Goal: Find specific page/section: Find specific page/section

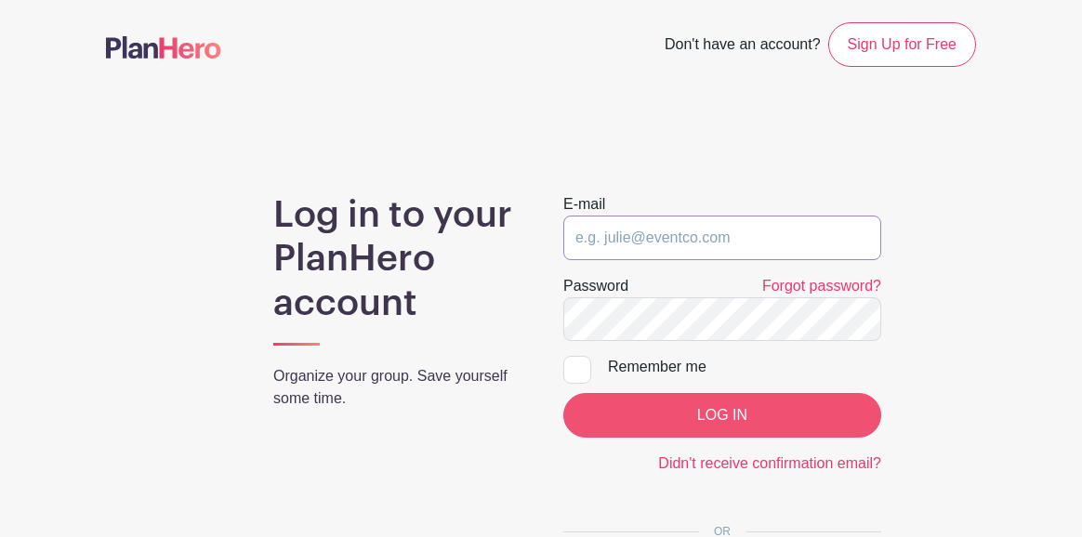
type input "[PERSON_NAME][EMAIL_ADDRESS][DOMAIN_NAME]"
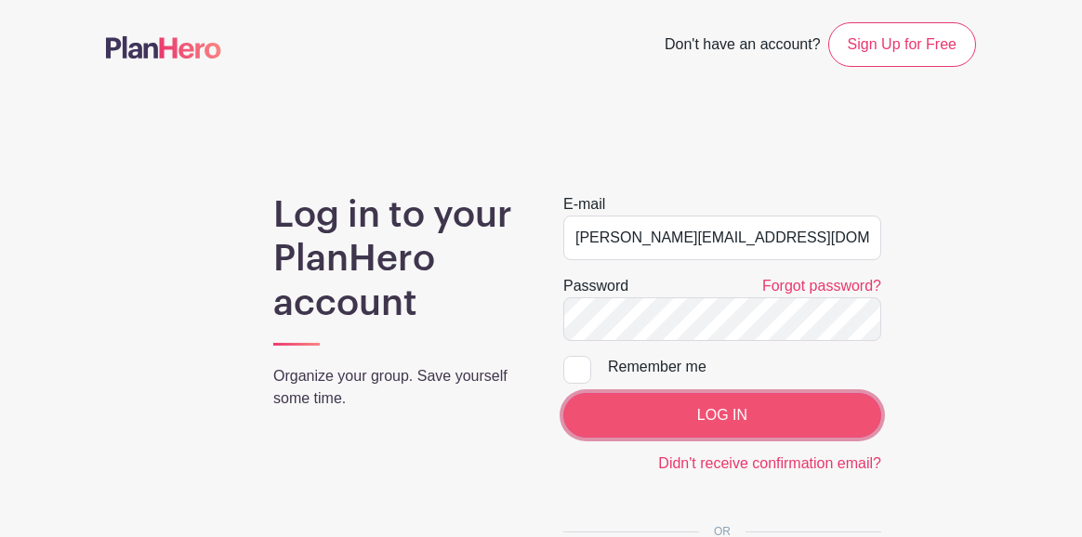
click at [691, 402] on input "LOG IN" at bounding box center [722, 415] width 318 height 45
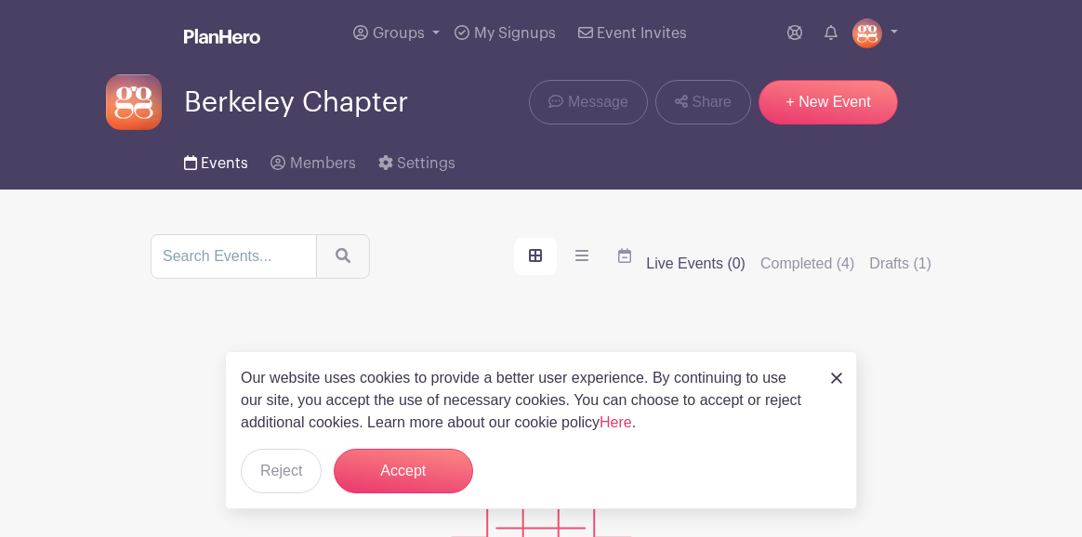
click at [226, 160] on span "Events" at bounding box center [224, 163] width 47 height 15
click at [766, 260] on label "Completed (4)" at bounding box center [807, 264] width 94 height 22
click at [0, 0] on input "Completed (4)" at bounding box center [0, 0] width 0 height 0
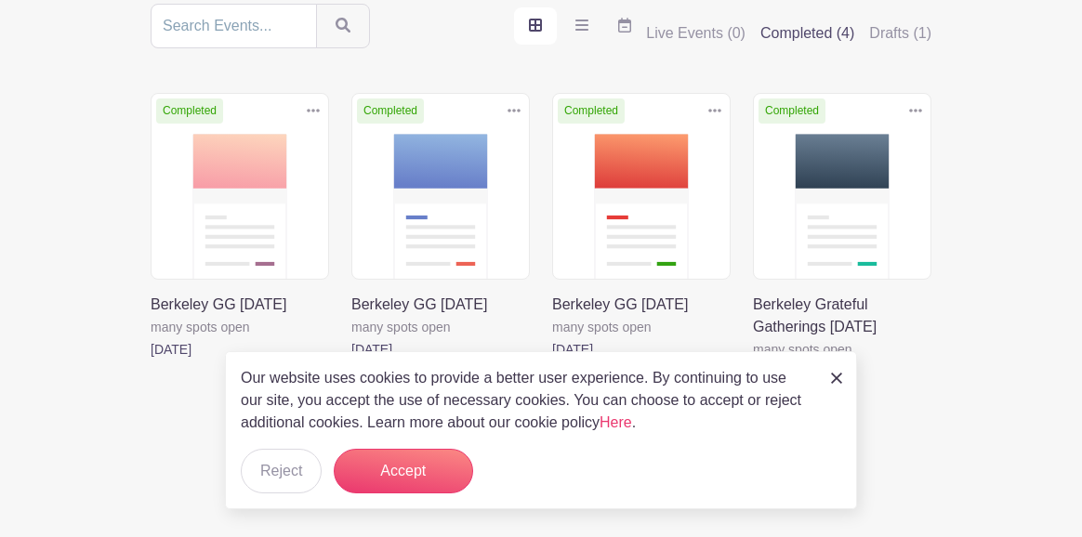
scroll to position [234, 0]
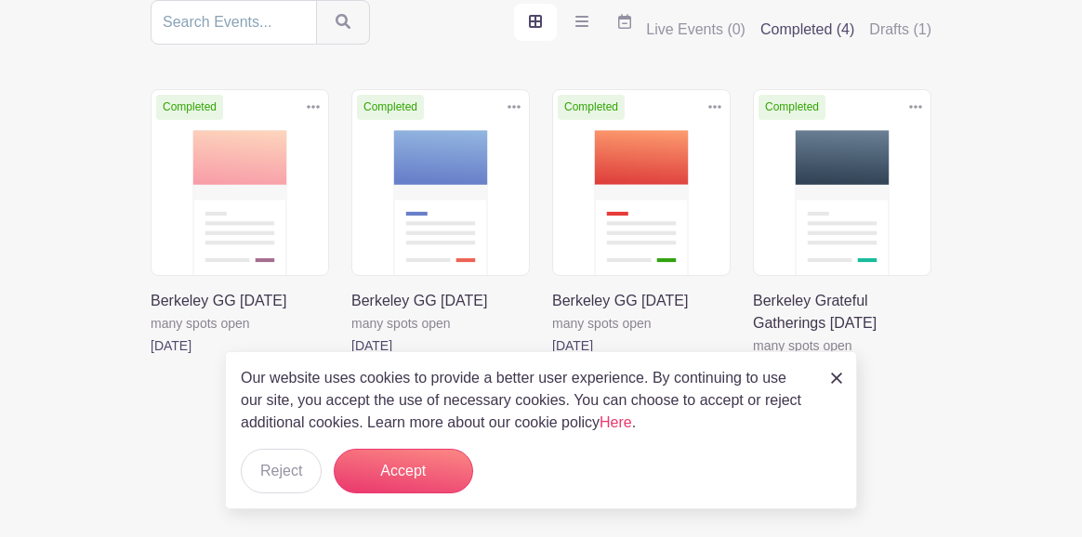
click at [838, 379] on img at bounding box center [836, 378] width 11 height 11
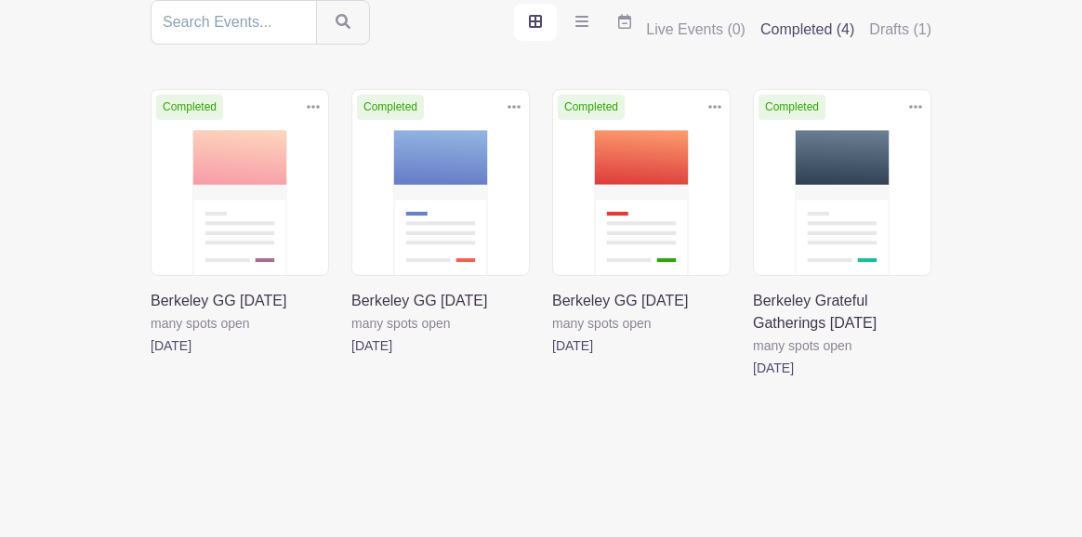
click at [151, 357] on link at bounding box center [151, 357] width 0 height 0
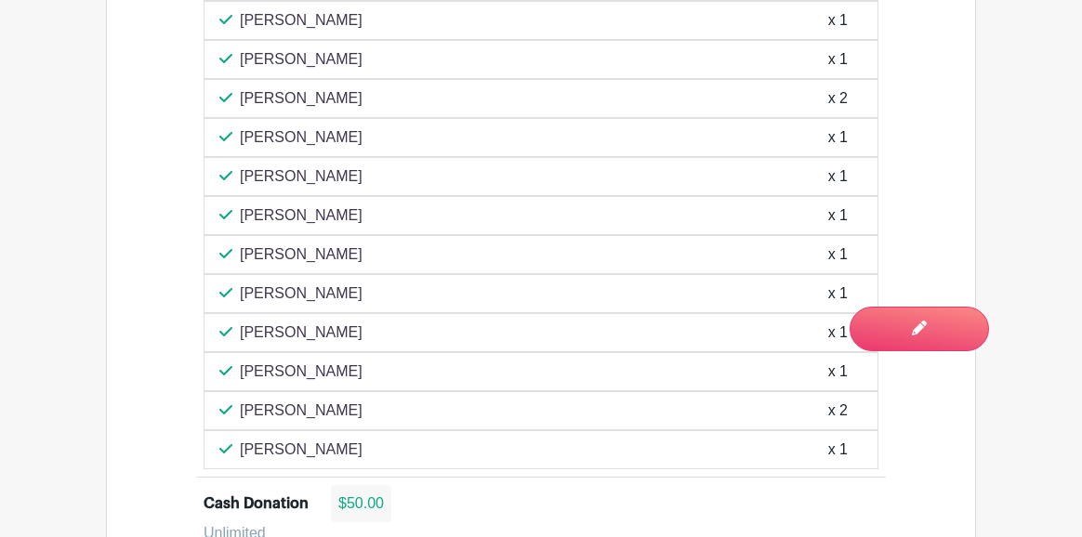
scroll to position [1699, 0]
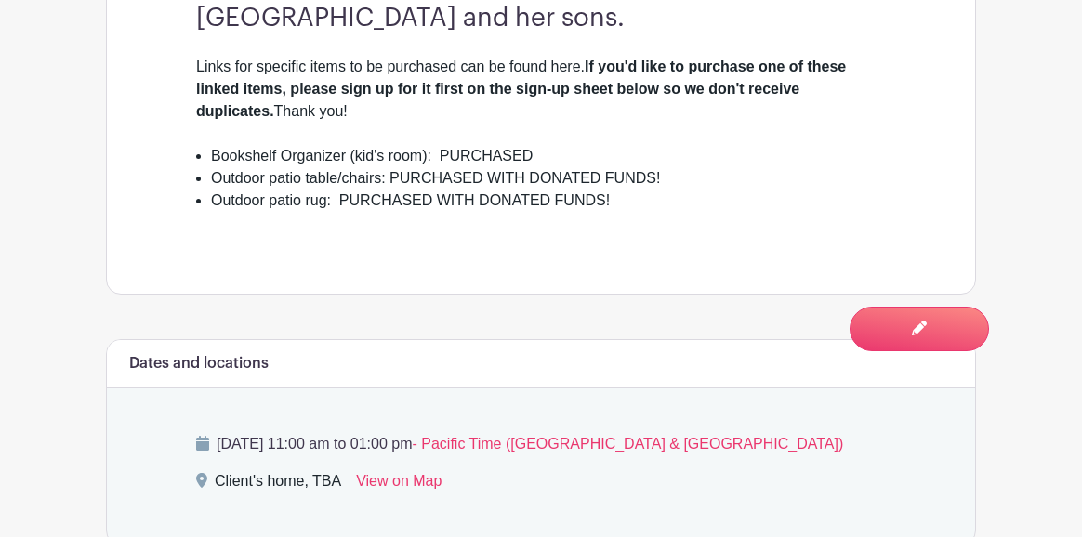
scroll to position [0, 0]
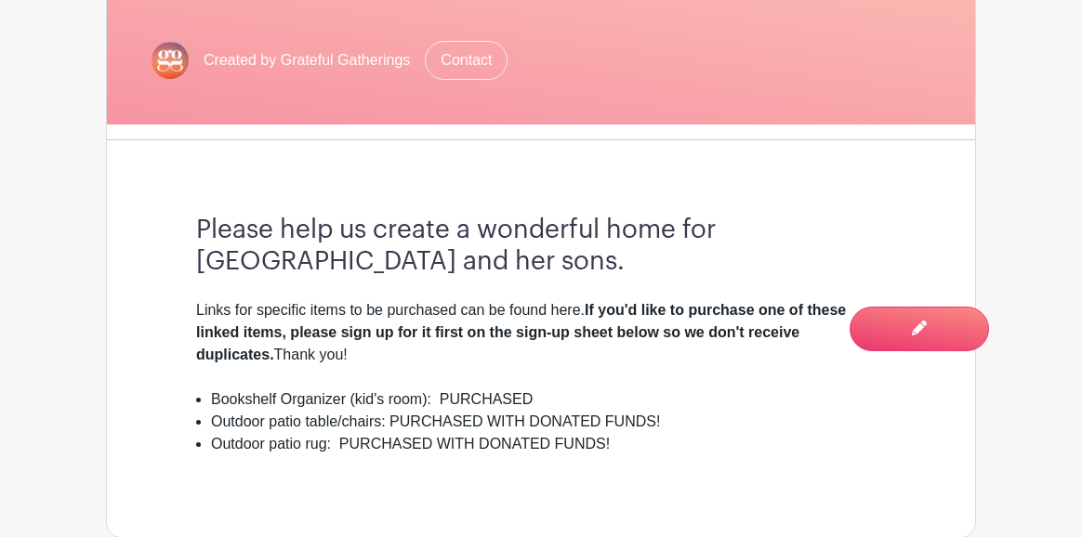
scroll to position [446, 0]
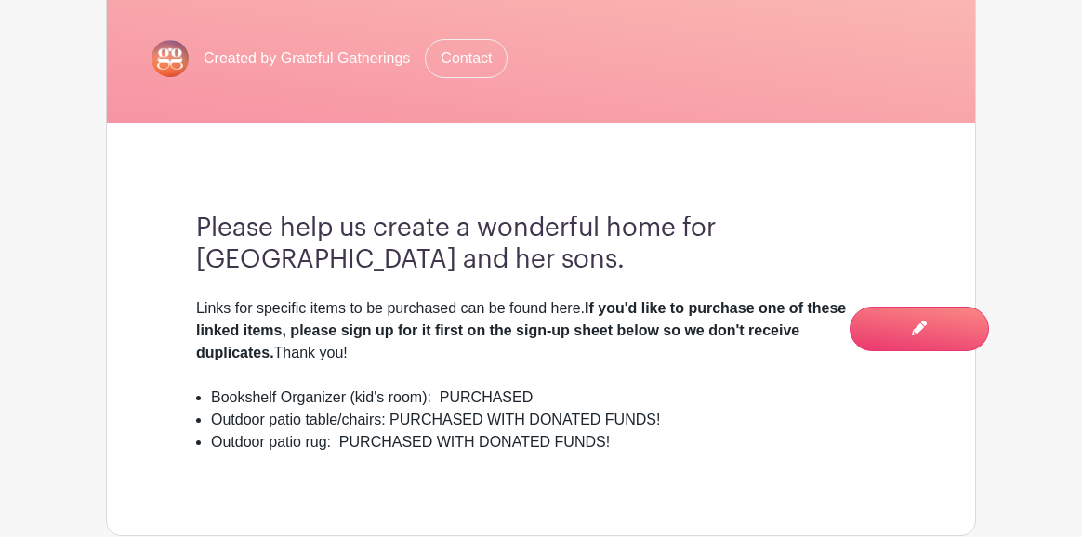
click at [131, 285] on div "Berkeley Chapter Berkeley GG [DATE] Created by Grateful Gatherings Contact Plea…" at bounding box center [541, 161] width 870 height 750
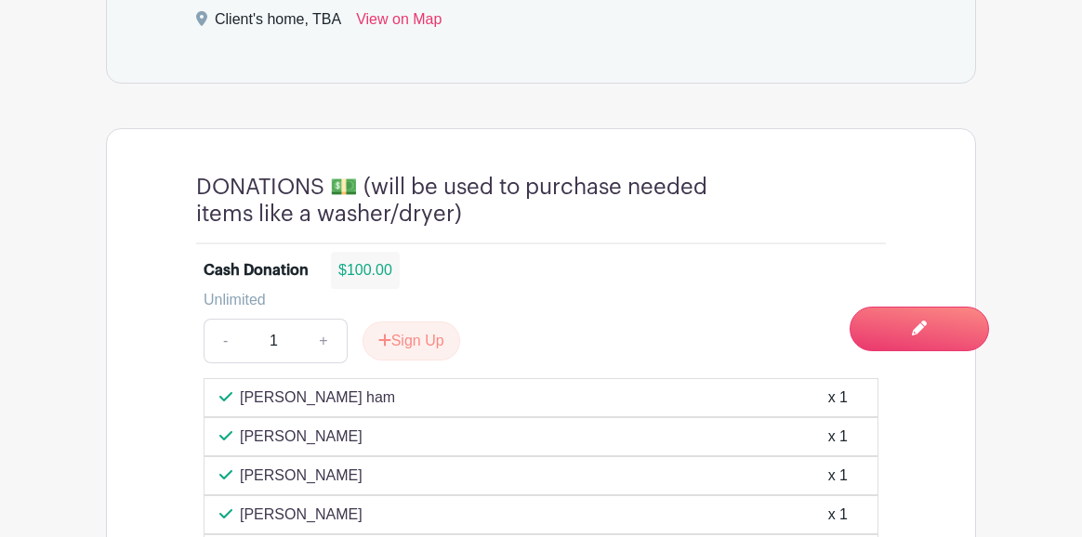
scroll to position [1152, 0]
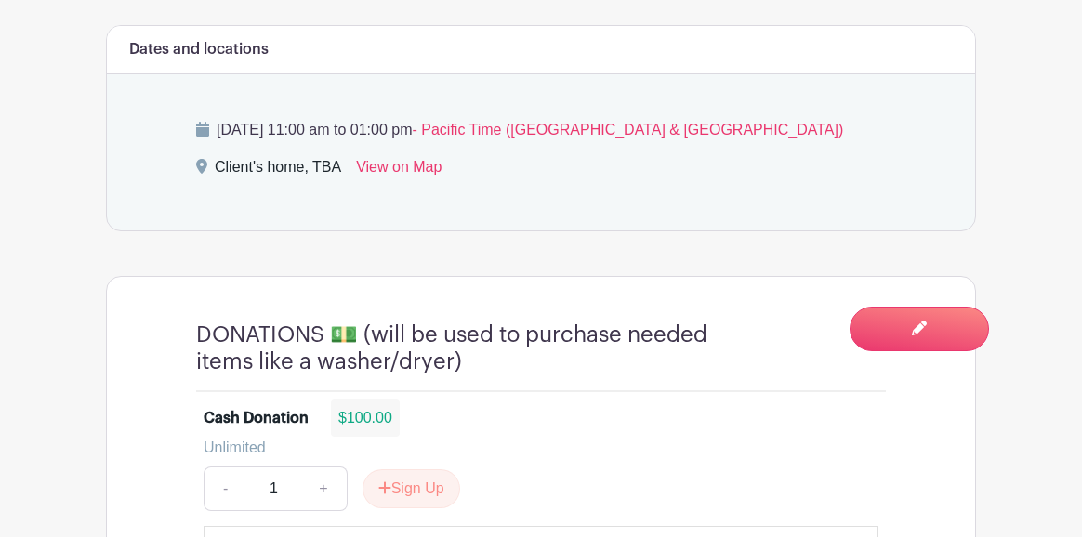
scroll to position [929, 0]
